Goal: Information Seeking & Learning: Find specific fact

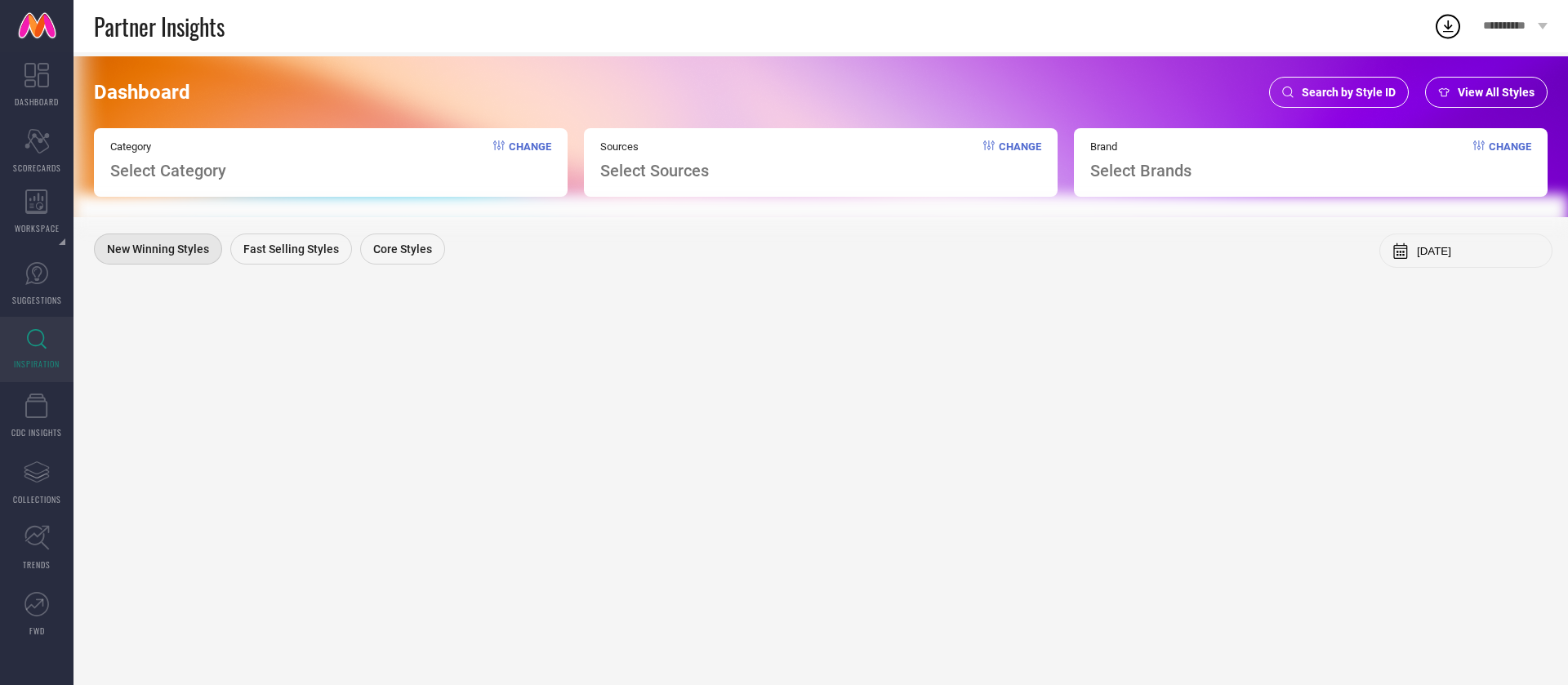
click at [1309, 88] on span "Search by Style ID" at bounding box center [1349, 92] width 94 height 13
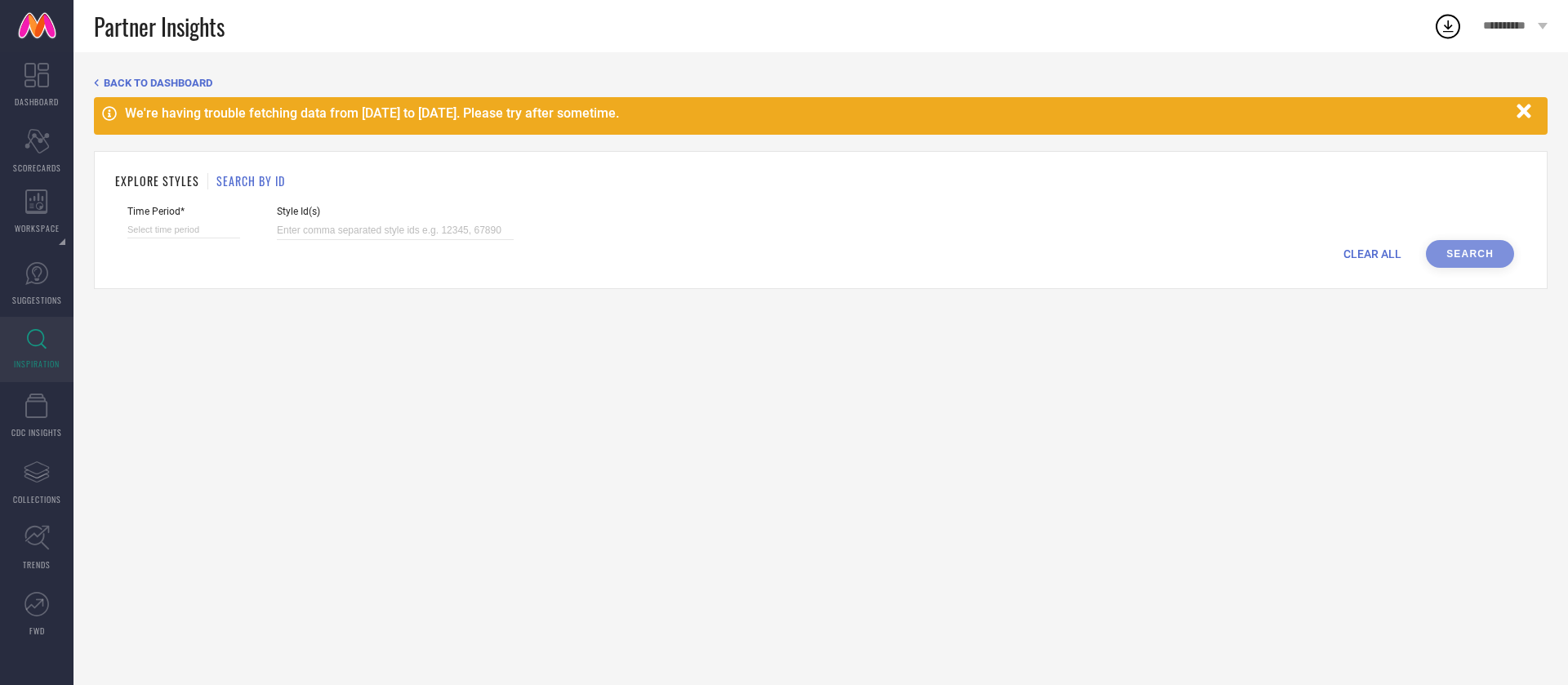
click at [420, 220] on div "Style Id(s)" at bounding box center [395, 222] width 237 height 34
click at [424, 227] on input at bounding box center [395, 231] width 237 height 19
paste input "35258270 32608414 27475542 31672323 30618301 32145448 31803818 24838938 2095315…"
type input "35258270 32608414 27475542 31672323 30618301 32145448 31803818 24838938 2095315…"
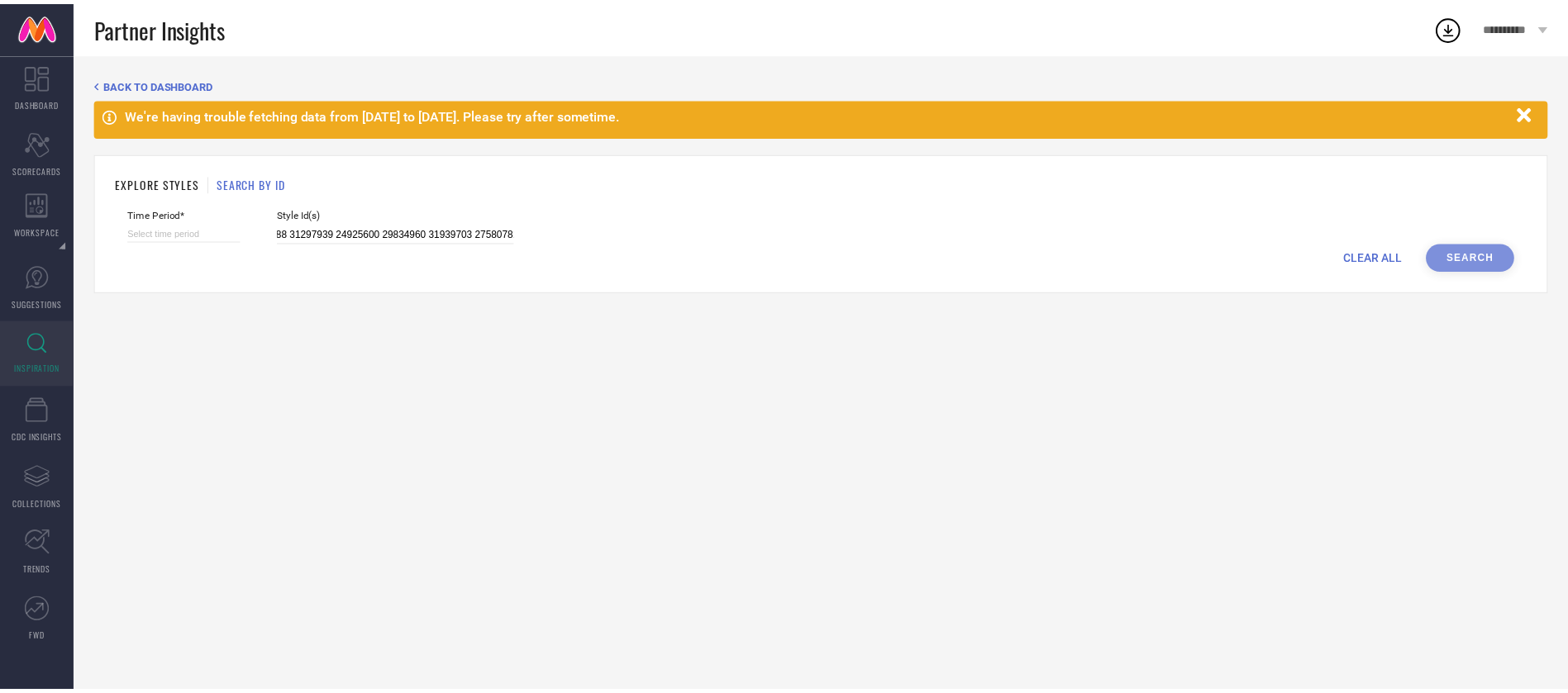
scroll to position [0, 0]
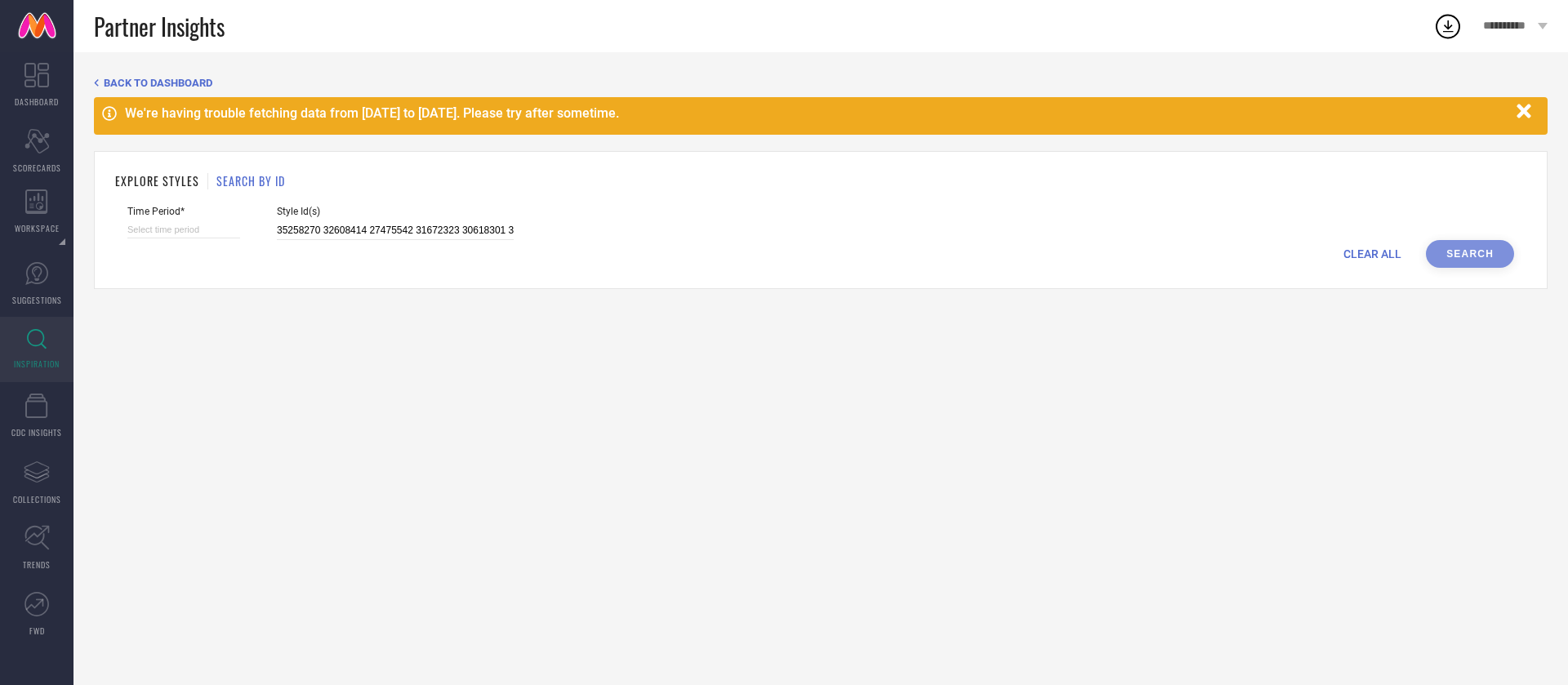
click at [1441, 248] on div "CLEAR ALL Search" at bounding box center [821, 253] width 1387 height 28
select select "8"
select select "2025"
select select "9"
select select "2025"
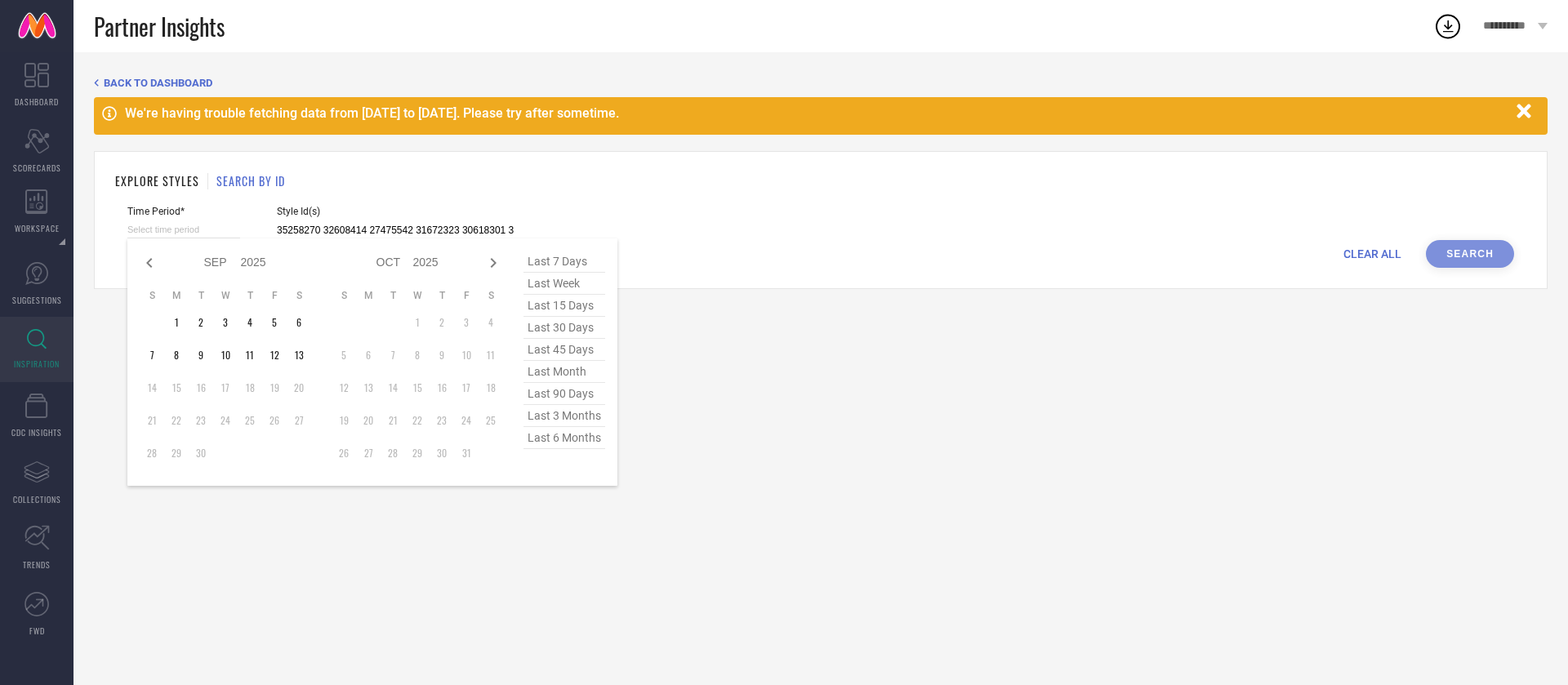
click at [190, 228] on input at bounding box center [183, 230] width 112 height 18
click at [581, 442] on span "last 6 months" at bounding box center [564, 438] width 82 height 22
type input "[DATE] to [DATE]"
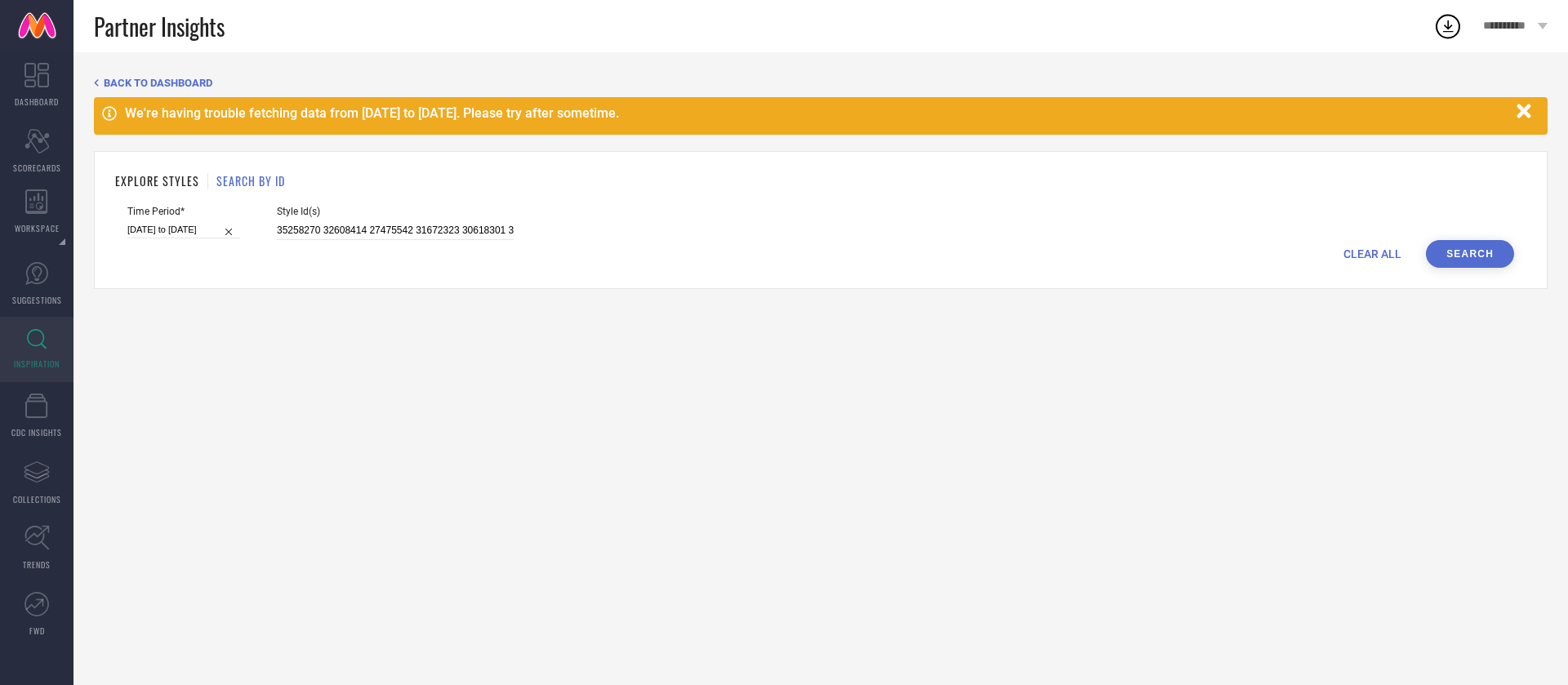
click at [1465, 252] on button "Search" at bounding box center [1471, 253] width 88 height 28
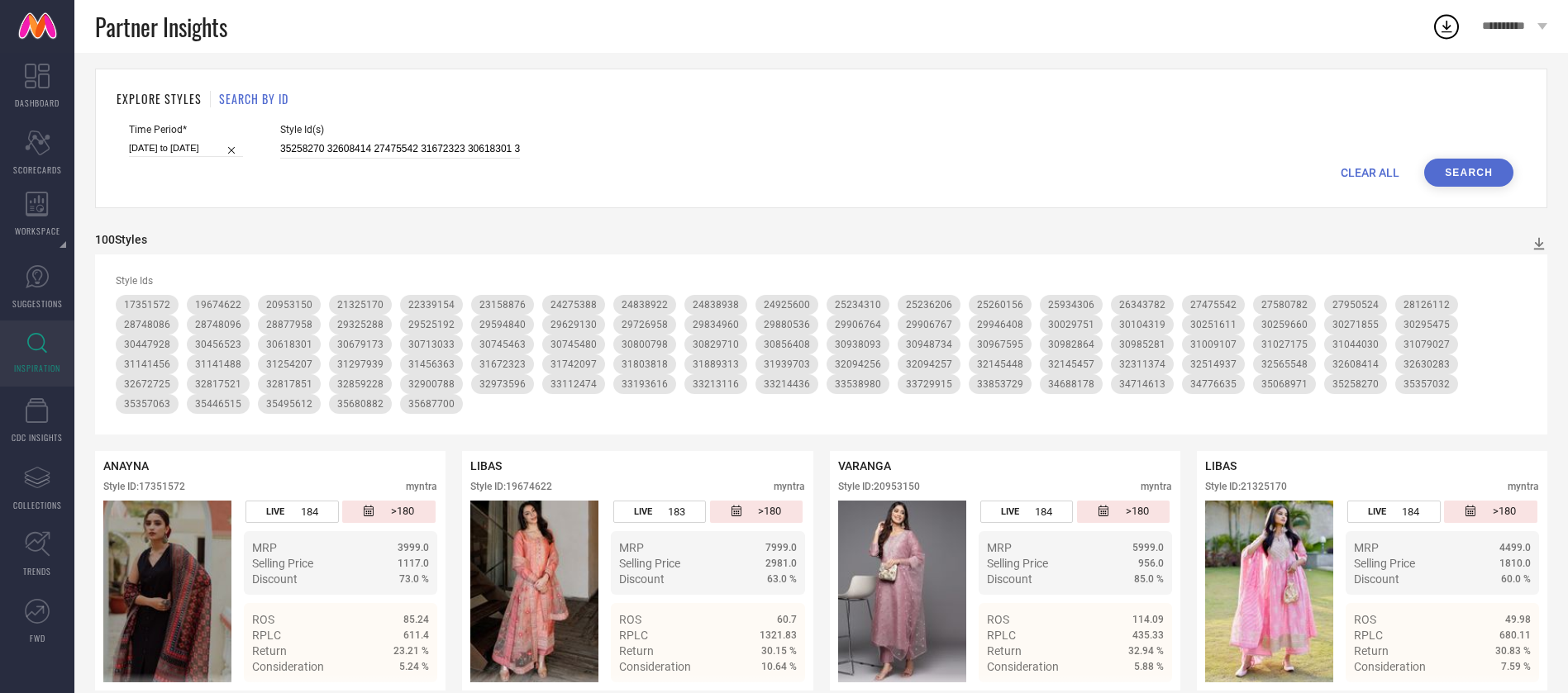
scroll to position [110, 0]
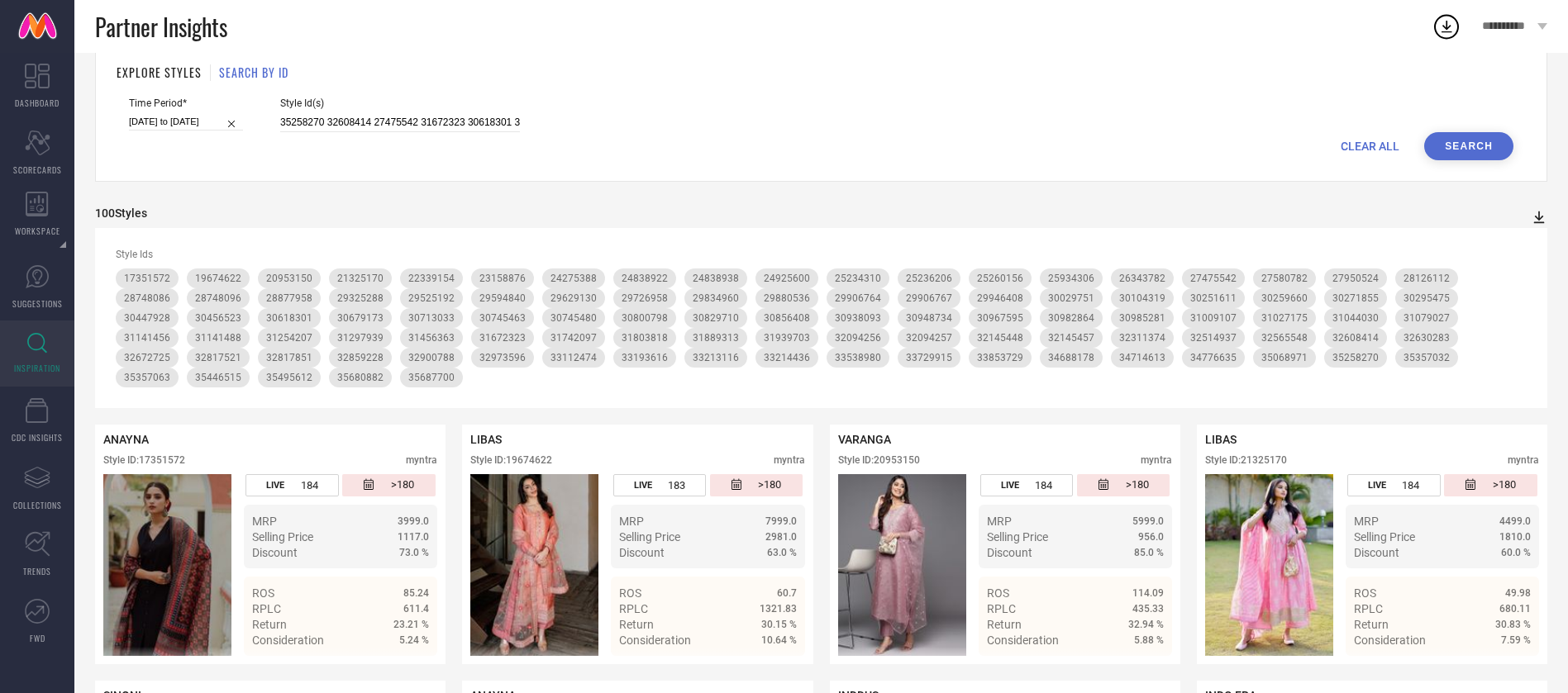
click at [1537, 218] on icon at bounding box center [1538, 218] width 17 height 17
click at [1524, 245] on span "PDF" at bounding box center [1521, 247] width 19 height 12
